Goal: Information Seeking & Learning: Check status

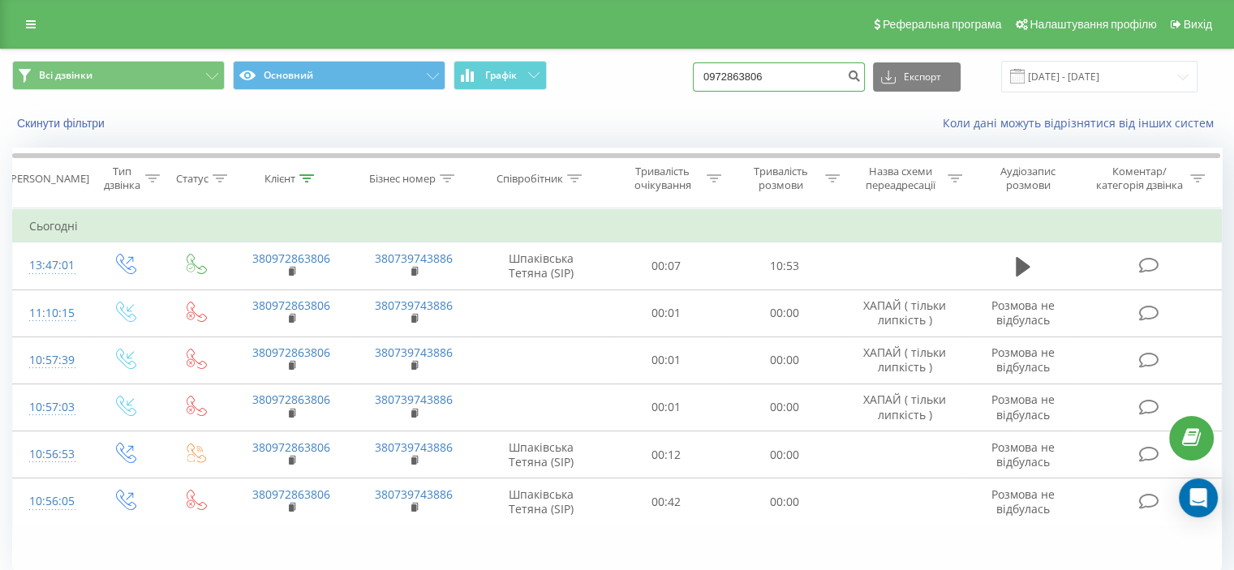
drag, startPoint x: 831, startPoint y: 76, endPoint x: 420, endPoint y: 133, distance: 414.5
click at [545, 112] on div "Всі дзвінки Основний Графік 0972863806 Експорт .csv .xls .xlsx 20.05.2025 - 20.…" at bounding box center [617, 95] width 1232 height 93
paste input "0975441861"
type input "0975441861"
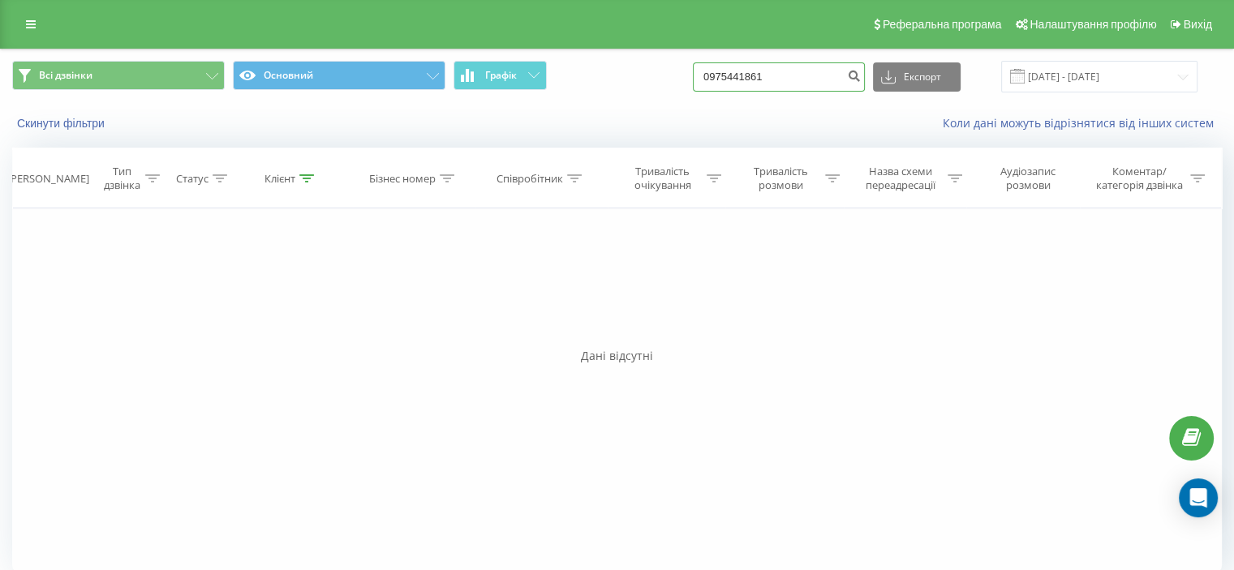
drag, startPoint x: 806, startPoint y: 84, endPoint x: 566, endPoint y: 54, distance: 242.0
click at [591, 52] on div "Всі дзвінки Основний Графік 0975441861 Експорт .csv .xls .xlsx [DATE] - [DATE]" at bounding box center [617, 76] width 1232 height 54
paste input "0975441861"
type input "0975441861"
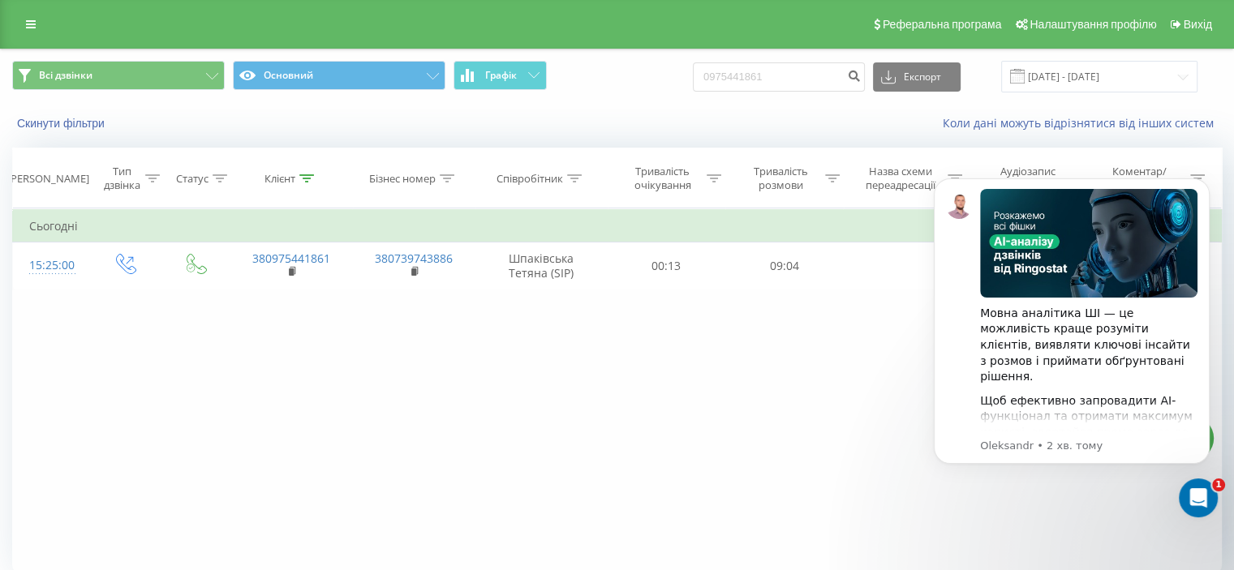
click at [633, 347] on div "Фільтрувати за умовою Дорівнює Введіть значення Скасувати OK Фільтрувати за умо…" at bounding box center [617, 391] width 1210 height 365
drag, startPoint x: 798, startPoint y: 330, endPoint x: 808, endPoint y: 333, distance: 10.3
click at [798, 332] on div "Фільтрувати за умовою Дорівнює Введіть значення Скасувати OK Фільтрувати за умо…" at bounding box center [617, 391] width 1210 height 365
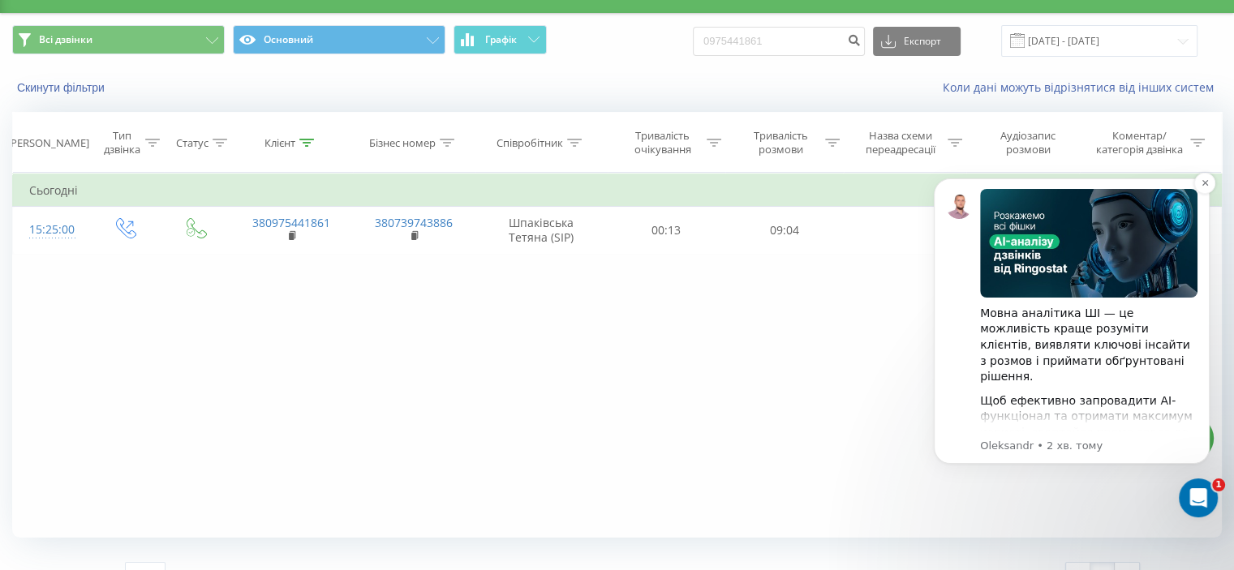
scroll to position [63, 0]
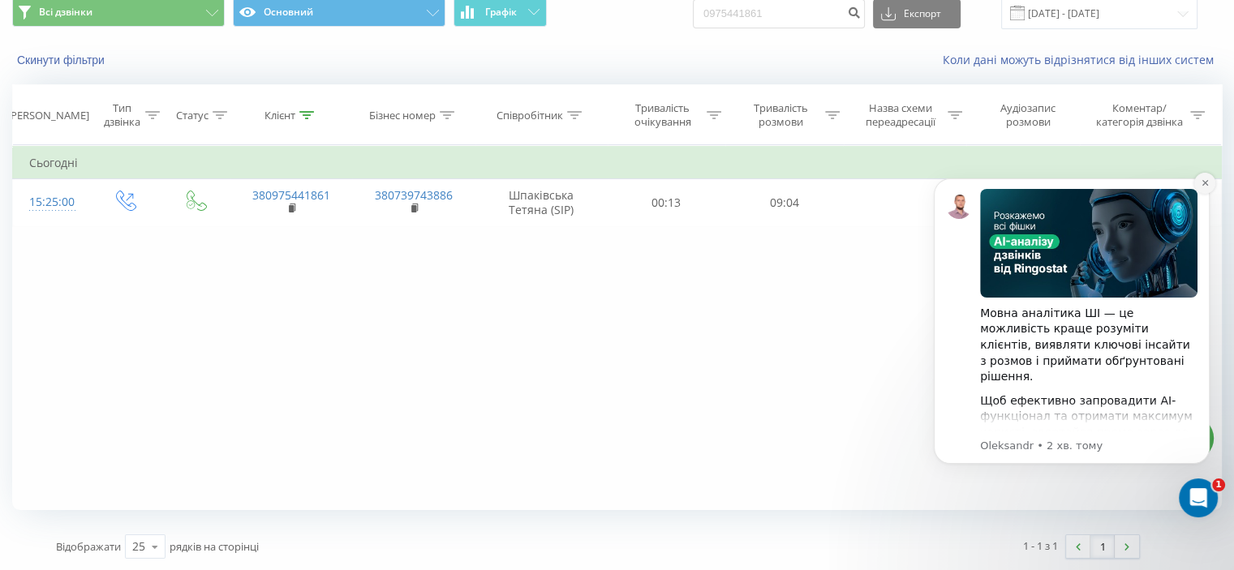
click at [1206, 182] on icon "Dismiss notification" at bounding box center [1205, 183] width 6 height 6
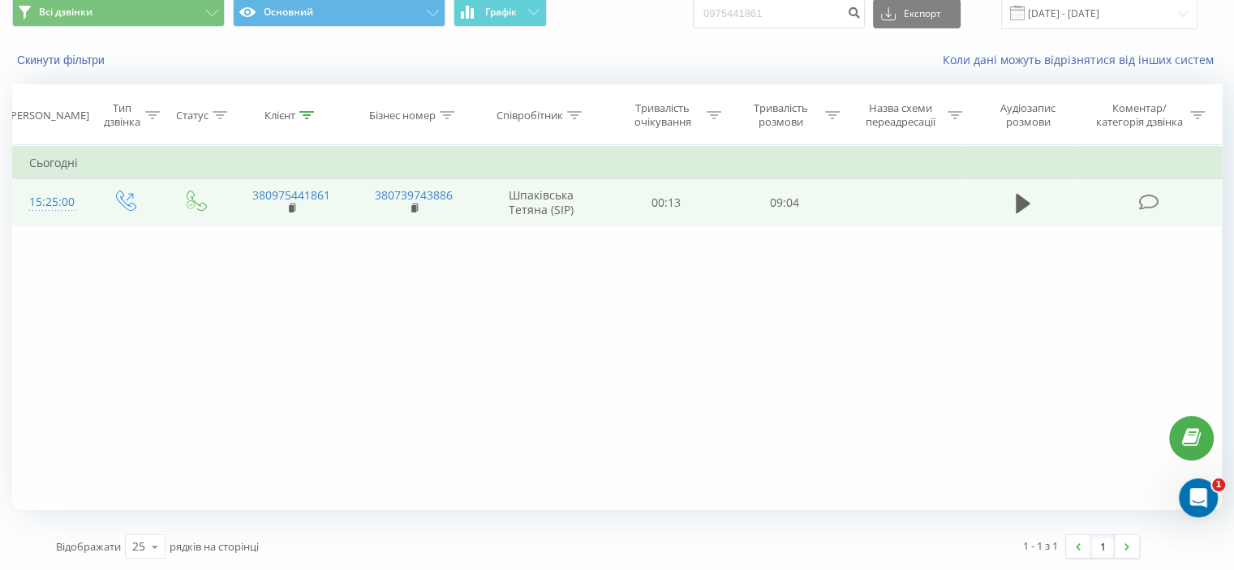
click at [1159, 204] on span at bounding box center [1149, 201] width 23 height 15
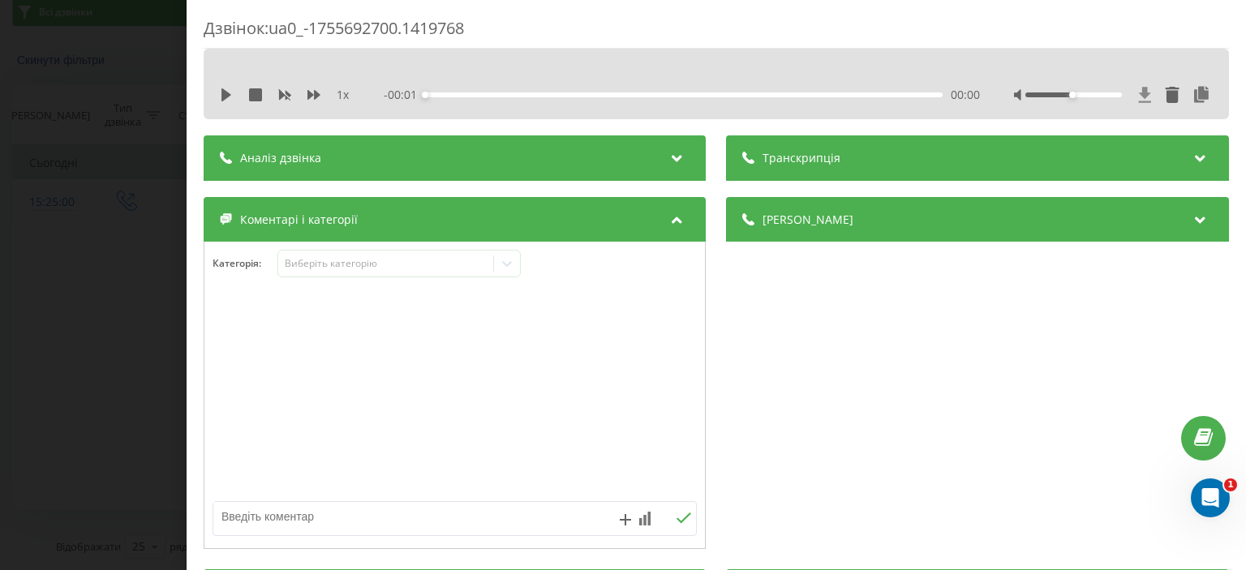
click at [1139, 90] on icon at bounding box center [1145, 94] width 12 height 15
click at [0, 456] on div "Дзвінок : ua0_-1755692700.1419768 1 x - 09:04 00:00 00:00 Транскрипція Для AI-а…" at bounding box center [623, 285] width 1246 height 570
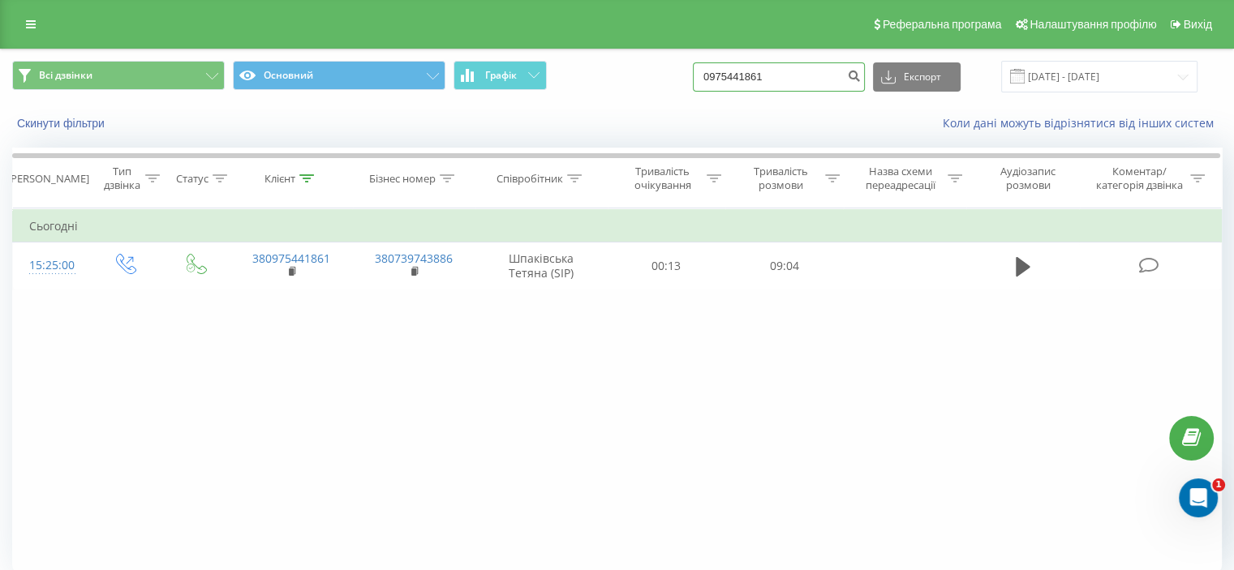
drag, startPoint x: 791, startPoint y: 71, endPoint x: 286, endPoint y: 123, distance: 508.1
click at [312, 113] on div "Всі дзвінки Основний Графік 0975441861 Експорт .csv .xls .xlsx 20.05.2025 - 20.…" at bounding box center [617, 95] width 1232 height 93
paste input "+380634842495"
type input "+380634842495"
